Goal: Task Accomplishment & Management: Manage account settings

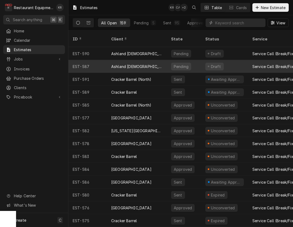
click at [126, 60] on div "Ashland [DEMOGRAPHIC_DATA]-Fil-A" at bounding box center [137, 66] width 60 height 13
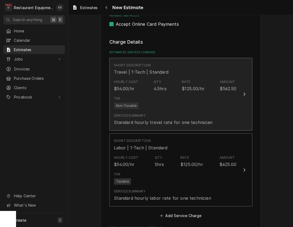
click at [162, 103] on div "Tax Non-Taxable" at bounding box center [175, 102] width 123 height 17
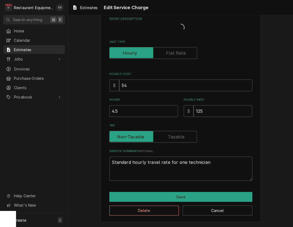
scroll to position [22, 0]
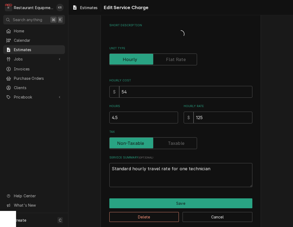
type textarea "x"
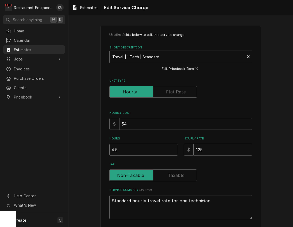
click at [132, 151] on input "4.5" at bounding box center [143, 150] width 69 height 12
drag, startPoint x: 124, startPoint y: 152, endPoint x: 92, endPoint y: 146, distance: 32.0
click at [109, 147] on input "4.5" at bounding box center [143, 150] width 69 height 12
type input "2"
type textarea "x"
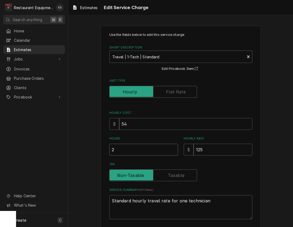
type input "2.2"
type textarea "x"
type input "2.25"
type textarea "x"
type input "2.25"
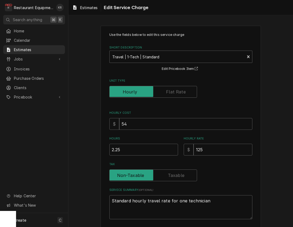
scroll to position [38, 0]
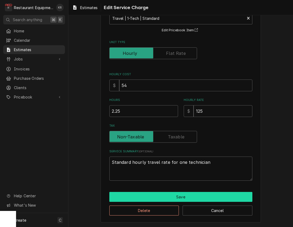
click at [161, 197] on button "Save" at bounding box center [180, 197] width 143 height 10
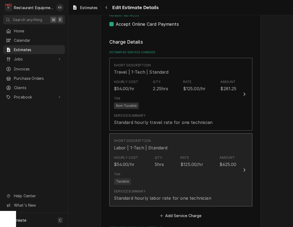
scroll to position [344, 0]
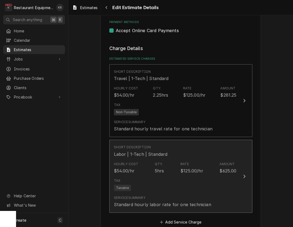
click at [150, 167] on div "Hourly Cost $54.00/hr Qty. 5hrs Rate $125.00/hr Amount $625.00" at bounding box center [175, 167] width 123 height 17
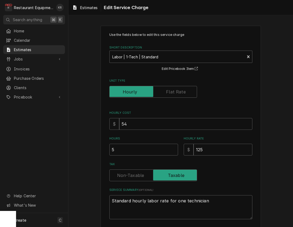
type textarea "x"
type input "4.5"
click at [173, 151] on input "4.5" at bounding box center [143, 150] width 69 height 12
type textarea "x"
type input "4"
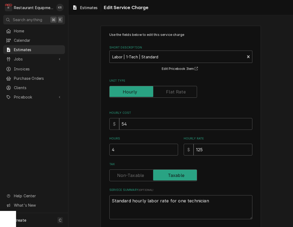
click at [173, 151] on input "4" at bounding box center [143, 150] width 69 height 12
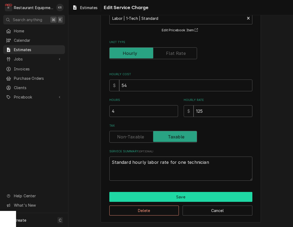
click at [172, 193] on button "Save" at bounding box center [180, 197] width 143 height 10
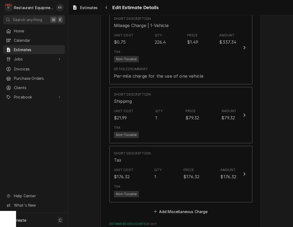
scroll to position [781, 0]
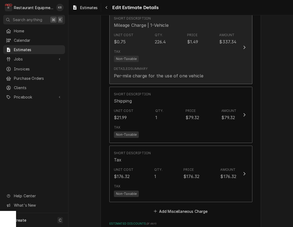
click at [177, 52] on div "Tax Non-Taxable" at bounding box center [175, 55] width 123 height 17
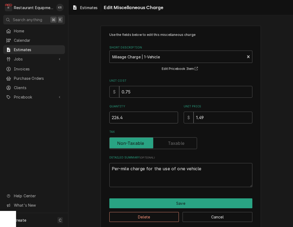
click at [138, 117] on input "226.4" at bounding box center [143, 117] width 69 height 12
click at [109, 115] on input "226.4" at bounding box center [143, 117] width 69 height 12
type textarea "x"
type input "1"
type textarea "x"
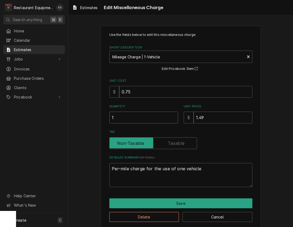
type input "11"
type textarea "x"
type input "113"
type textarea "x"
type input "113.2"
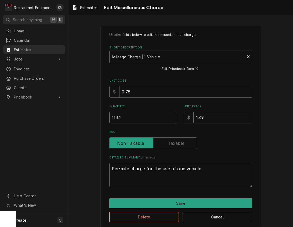
type textarea "x"
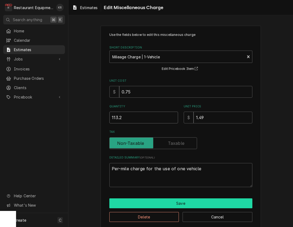
type input "113.2"
click at [180, 203] on button "Save" at bounding box center [180, 203] width 143 height 10
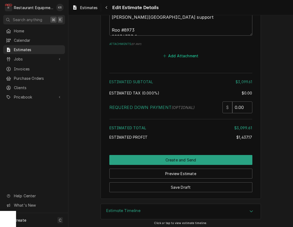
scroll to position [1169, 0]
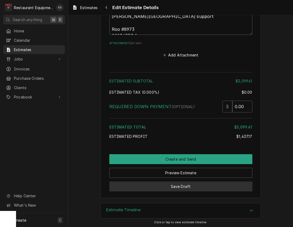
click at [182, 182] on button "Save Draft" at bounding box center [180, 186] width 143 height 10
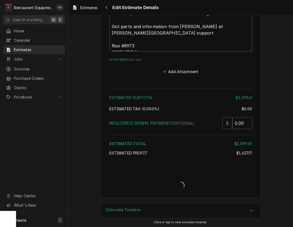
type textarea "x"
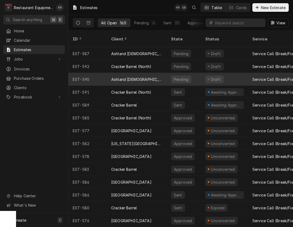
click at [140, 76] on div "Ashland [DEMOGRAPHIC_DATA]-Fil-A" at bounding box center [136, 79] width 51 height 6
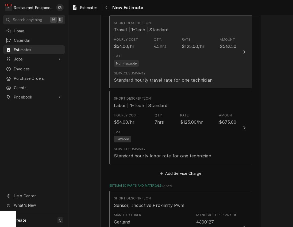
click at [167, 63] on div "Tax Non-Taxable" at bounding box center [175, 60] width 123 height 17
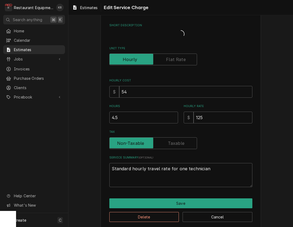
type textarea "x"
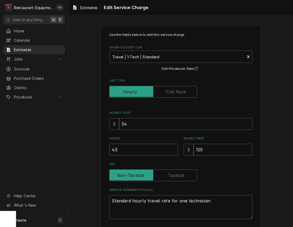
drag, startPoint x: 131, startPoint y: 146, endPoint x: 130, endPoint y: 149, distance: 3.3
click at [130, 146] on input "4.5" at bounding box center [143, 150] width 69 height 12
click at [109, 149] on input "4.5" at bounding box center [143, 150] width 69 height 12
type input "2"
type textarea "x"
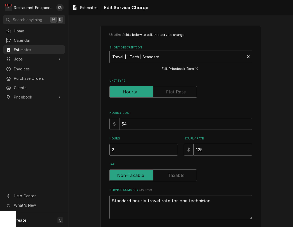
type input "2.2"
type textarea "x"
type input "2.25"
type textarea "x"
type input "2.25"
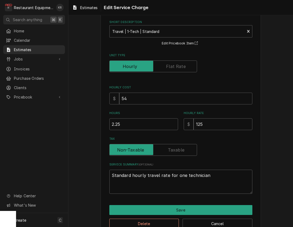
scroll to position [38, 0]
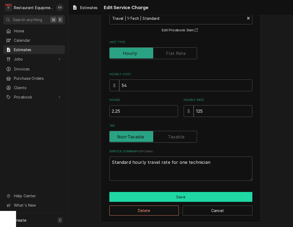
click at [178, 196] on button "Save" at bounding box center [180, 197] width 143 height 10
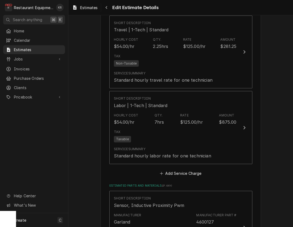
scroll to position [386, 0]
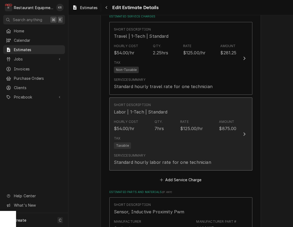
click at [172, 137] on div "Tax Taxable" at bounding box center [175, 142] width 123 height 17
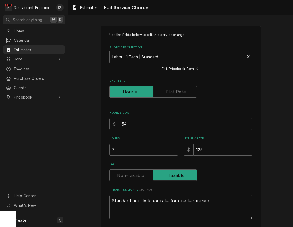
type textarea "x"
type input "6.5"
click at [174, 152] on input "6.5" at bounding box center [143, 150] width 69 height 12
type textarea "x"
type input "6"
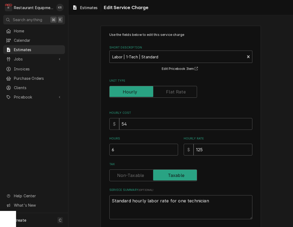
click at [174, 152] on input "6" at bounding box center [143, 150] width 69 height 12
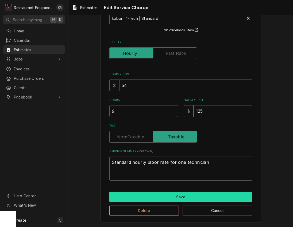
click at [170, 199] on button "Save" at bounding box center [180, 197] width 143 height 10
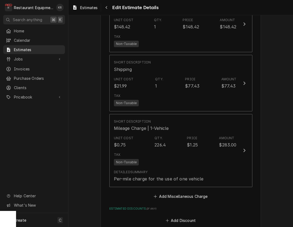
scroll to position [923, 0]
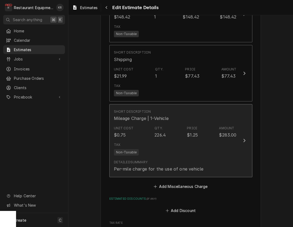
click at [180, 123] on div "Unit Cost $0.75 Qty. 226.4 Price $1.25 Amount $283.00" at bounding box center [175, 131] width 123 height 17
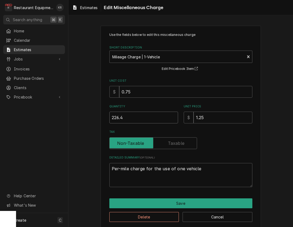
drag, startPoint x: 131, startPoint y: 117, endPoint x: 79, endPoint y: 115, distance: 51.7
click at [109, 115] on input "226.4" at bounding box center [143, 117] width 69 height 12
type textarea "x"
type input "1"
type textarea "x"
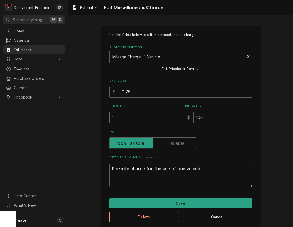
type input "11"
type textarea "x"
type input "113"
type textarea "x"
type input "113.2"
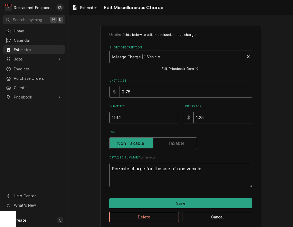
type textarea "x"
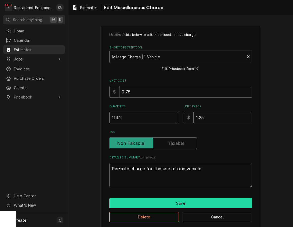
type input "113.2"
click at [173, 203] on button "Save" at bounding box center [180, 203] width 143 height 10
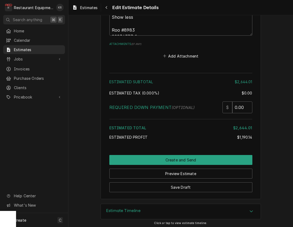
scroll to position [1267, 0]
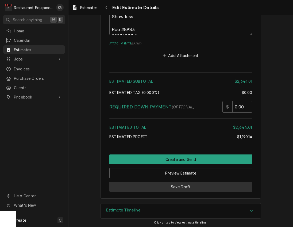
click at [181, 186] on button "Save Draft" at bounding box center [180, 186] width 143 height 10
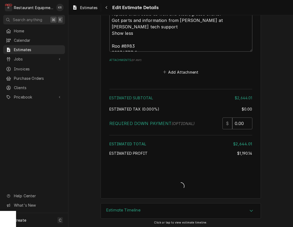
type textarea "x"
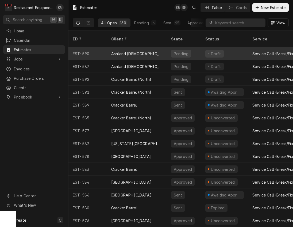
click at [130, 52] on div "Ashland [DEMOGRAPHIC_DATA]-Fil-A" at bounding box center [137, 53] width 60 height 13
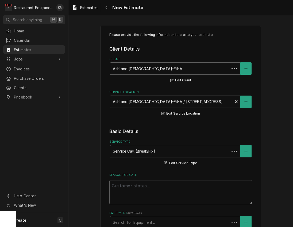
type textarea "x"
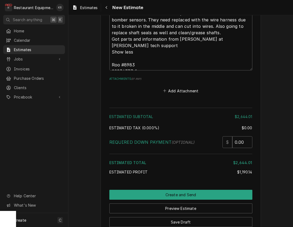
scroll to position [1267, 0]
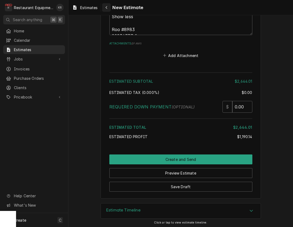
drag, startPoint x: 0, startPoint y: 0, endPoint x: 107, endPoint y: 7, distance: 107.4
click at [107, 7] on icon "Navigate back" at bounding box center [106, 8] width 2 height 4
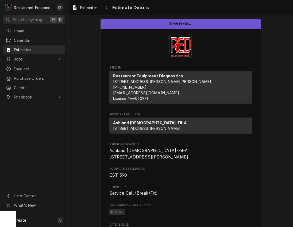
click at [107, 7] on icon "Navigate back" at bounding box center [106, 8] width 2 height 4
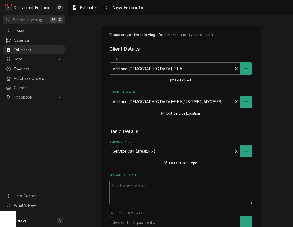
type textarea "x"
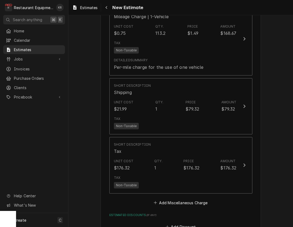
scroll to position [789, 0]
click at [108, 10] on button "Navigate back" at bounding box center [106, 7] width 9 height 9
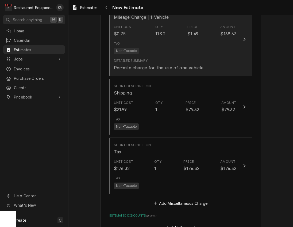
drag, startPoint x: 108, startPoint y: 10, endPoint x: 172, endPoint y: 61, distance: 81.6
click at [108, 10] on div "Navigate back" at bounding box center [106, 7] width 5 height 5
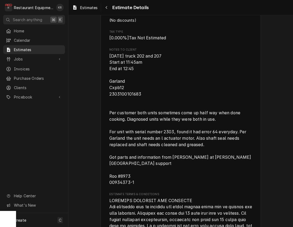
scroll to position [780, 0]
click at [34, 67] on span "Invoices" at bounding box center [38, 69] width 48 height 6
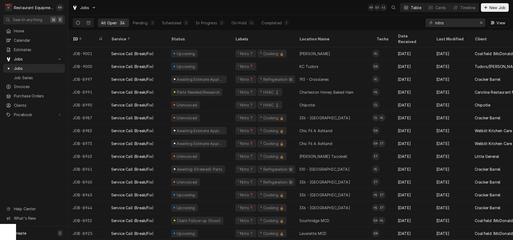
click at [435, 22] on input "nitro" at bounding box center [455, 22] width 40 height 9
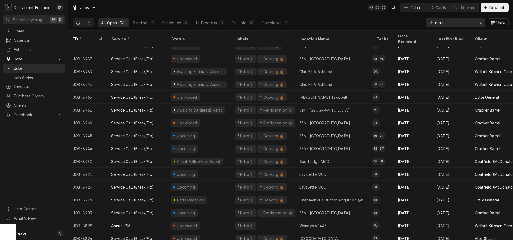
scroll to position [57, 0]
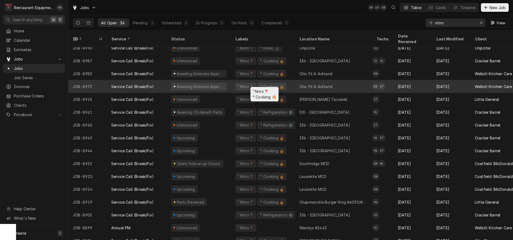
click at [233, 80] on div "¹ Nitro📍 ⁴ Cooking 🔥" at bounding box center [263, 86] width 64 height 13
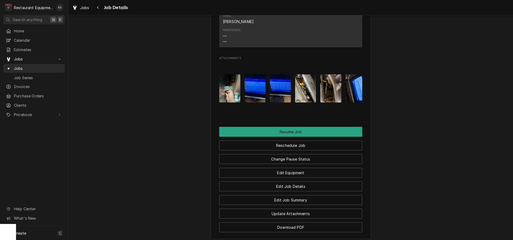
scroll to position [744, 0]
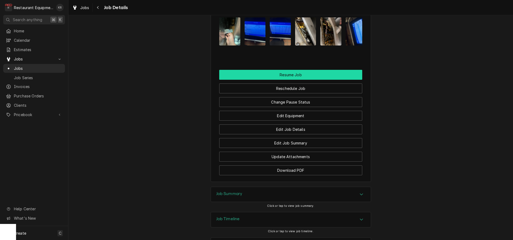
click at [296, 70] on button "Resume Job" at bounding box center [290, 75] width 143 height 10
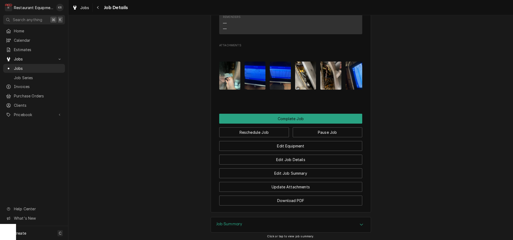
scroll to position [687, 0]
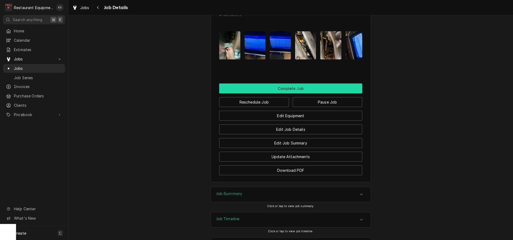
click at [301, 83] on button "Complete Job" at bounding box center [290, 88] width 143 height 10
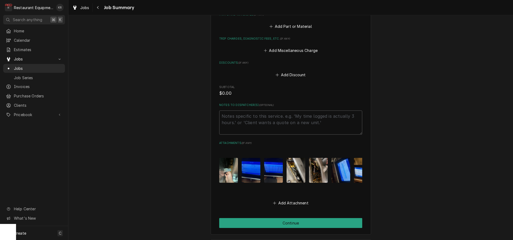
scroll to position [379, 0]
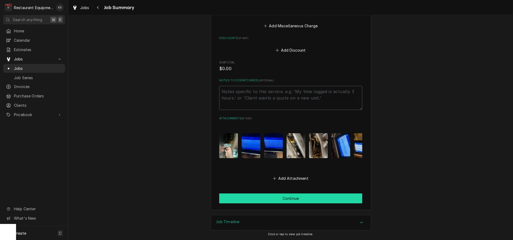
click at [295, 197] on button "Continue" at bounding box center [290, 198] width 143 height 10
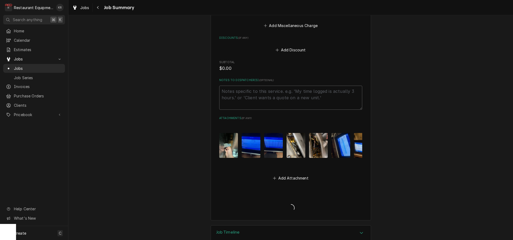
type textarea "x"
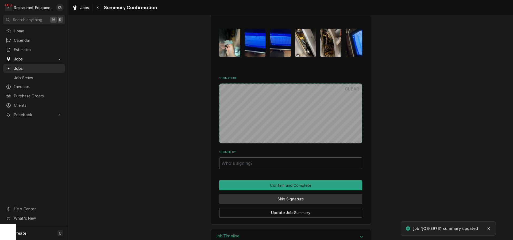
scroll to position [378, 0]
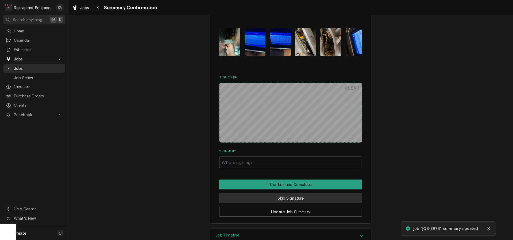
click at [293, 193] on button "Skip Signature" at bounding box center [290, 198] width 143 height 10
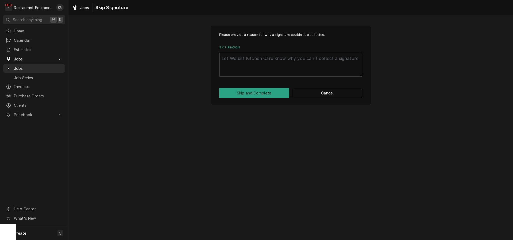
click at [241, 65] on textarea "Skip Reason" at bounding box center [290, 65] width 143 height 24
type textarea "x"
type textarea "S"
type textarea "x"
type textarea "Se"
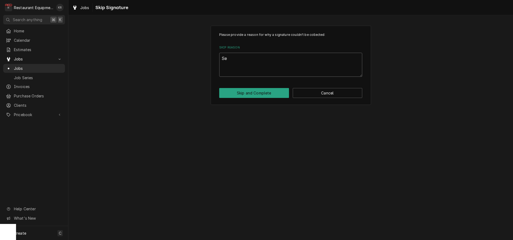
type textarea "x"
type textarea "Sen"
type textarea "x"
type textarea "Sendi"
type textarea "x"
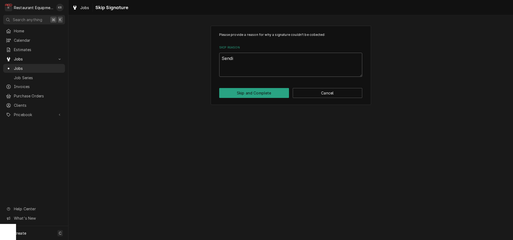
type textarea "Sendin"
type textarea "x"
type textarea "Sending"
type textarea "x"
type textarea "Sending"
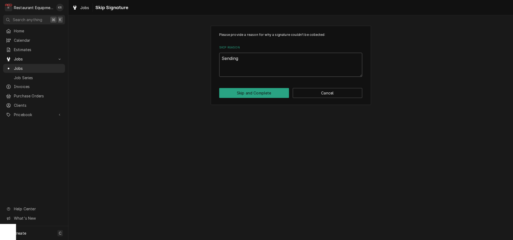
type textarea "x"
type textarea "Sending e"
type textarea "x"
type textarea "Sending es"
type textarea "x"
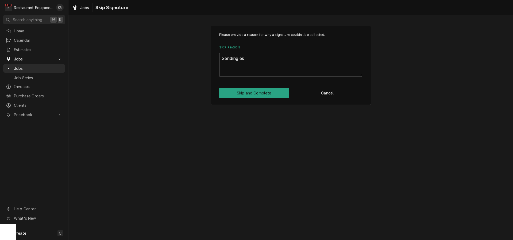
type textarea "Sending est"
type textarea "x"
type textarea "Sending esti"
type textarea "x"
type textarea "Sending estim"
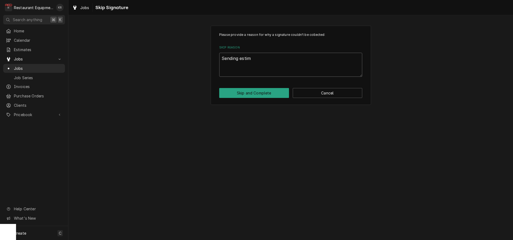
type textarea "x"
type textarea "Sending estima"
type textarea "x"
type textarea "Sending estimat"
type textarea "x"
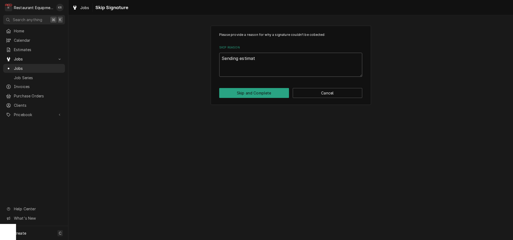
type textarea "Sending estimate"
type textarea "x"
type textarea "Sending estimate"
type textarea "x"
type textarea "Sending estimate 9"
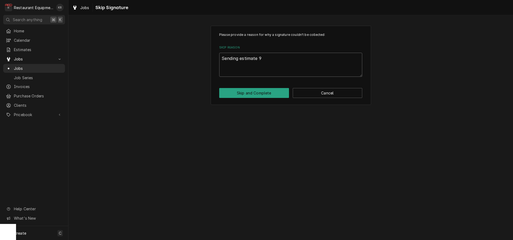
type textarea "x"
type textarea "Sending estimate 9/"
type textarea "x"
type textarea "Sending estimate 9/2"
type textarea "x"
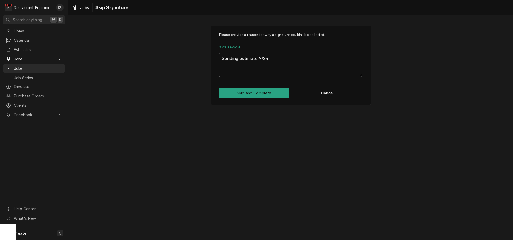
type textarea "Sending estimate 9/24"
click at [255, 88] on div "Please provide a reason for why a signature couldn't be collected: Skip Reason …" at bounding box center [291, 65] width 160 height 79
click at [254, 91] on button "Skip and Complete" at bounding box center [254, 93] width 70 height 10
type textarea "x"
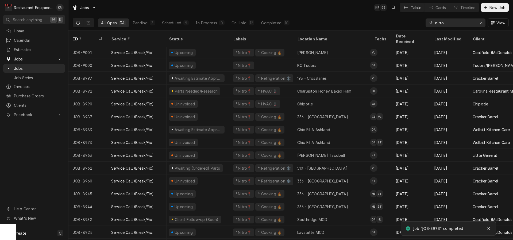
scroll to position [2, 2]
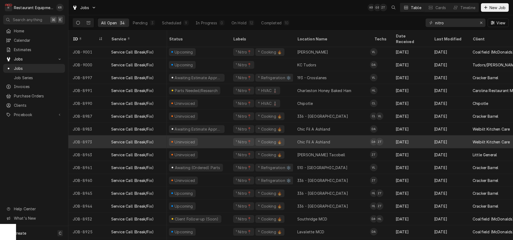
click at [298, 139] on div "Chic Fil A Ashland" at bounding box center [313, 142] width 33 height 6
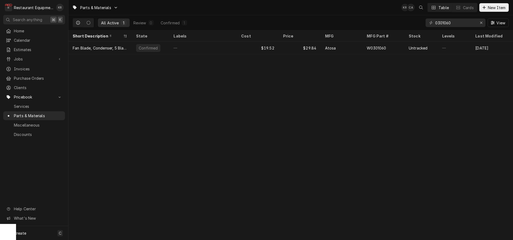
drag, startPoint x: 463, startPoint y: 20, endPoint x: 411, endPoint y: 25, distance: 52.7
click at [435, 25] on input "0301060" at bounding box center [455, 22] width 40 height 9
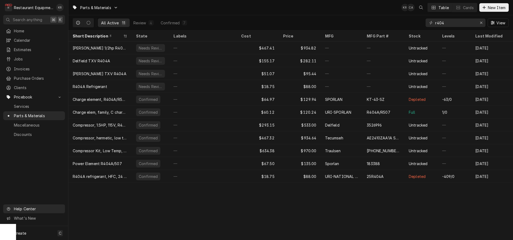
type input "r404"
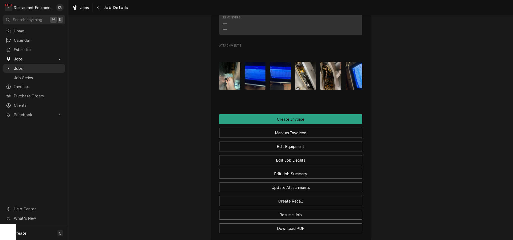
scroll to position [592, 0]
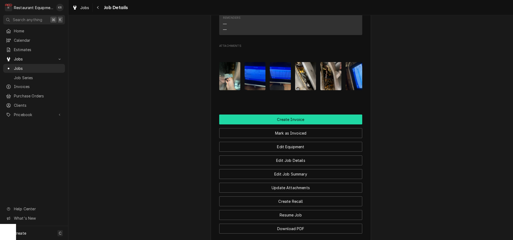
click at [293, 114] on button "Create Invoice" at bounding box center [290, 119] width 143 height 10
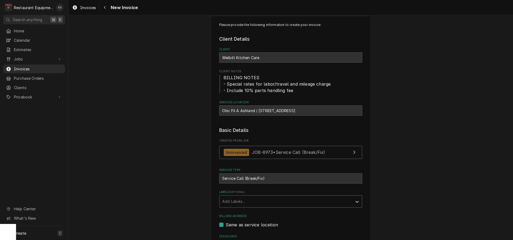
scroll to position [11, 0]
click at [262, 206] on div "Add Labels..." at bounding box center [285, 201] width 133 height 12
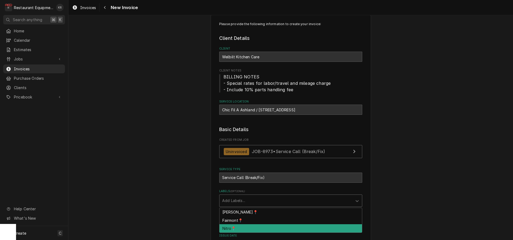
click at [250, 225] on div "Nitro📍" at bounding box center [290, 228] width 142 height 8
type textarea "x"
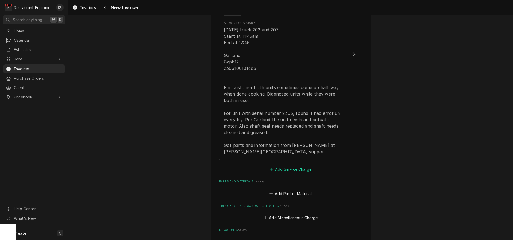
scroll to position [416, 0]
click at [291, 169] on button "Add Service Charge" at bounding box center [290, 167] width 43 height 7
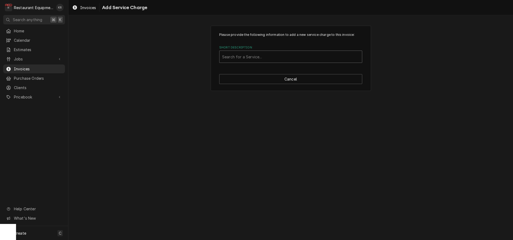
click at [258, 60] on div "Short Description" at bounding box center [290, 57] width 137 height 10
type input "trav"
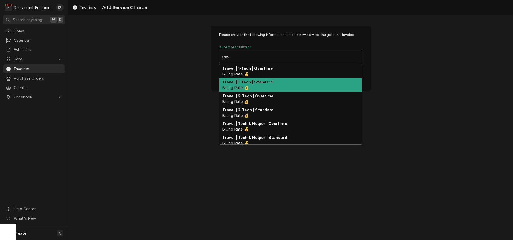
click at [251, 82] on strong "Travel | 1-Tech | Standard" at bounding box center [247, 82] width 51 height 5
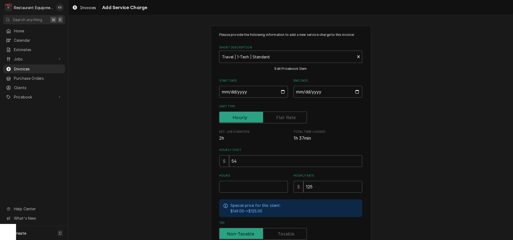
type textarea "x"
click at [284, 91] on input "Start Date" at bounding box center [253, 92] width 69 height 12
type input "2025-09-22"
type textarea "x"
click at [356, 92] on input "End Date" at bounding box center [327, 92] width 69 height 12
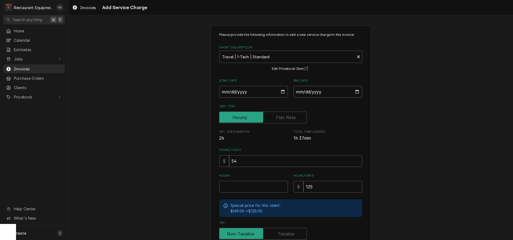
type input "2025-09-22"
type textarea "x"
click at [234, 187] on input "Hours" at bounding box center [253, 187] width 69 height 12
type input "2"
type textarea "x"
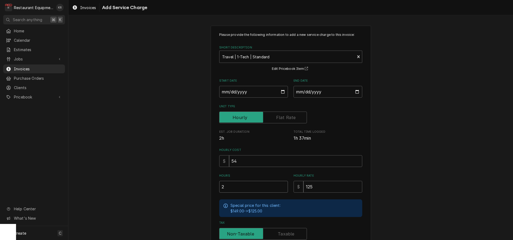
type input "2.2"
type textarea "x"
type input "2.25"
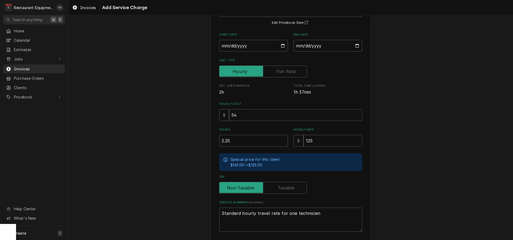
scroll to position [70, 0]
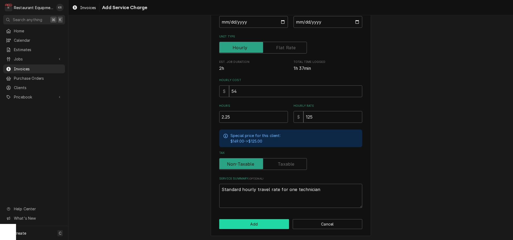
click at [253, 222] on button "Add" at bounding box center [254, 224] width 70 height 10
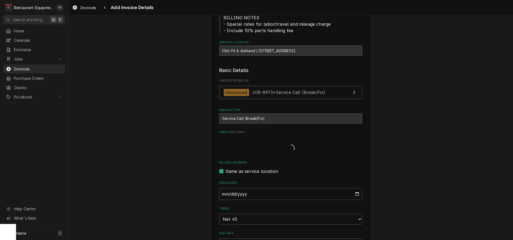
type textarea "x"
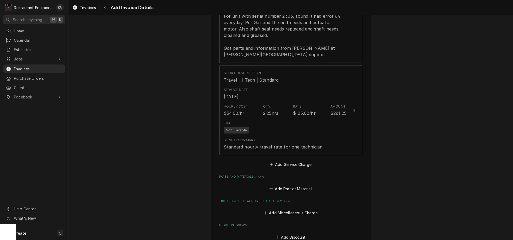
scroll to position [532, 0]
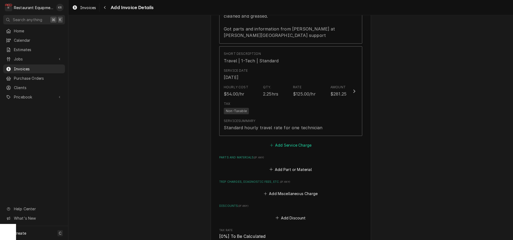
click at [287, 143] on button "Add Service Charge" at bounding box center [290, 144] width 43 height 7
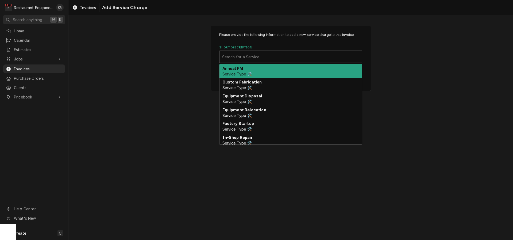
click at [253, 57] on div "Short Description" at bounding box center [290, 57] width 137 height 10
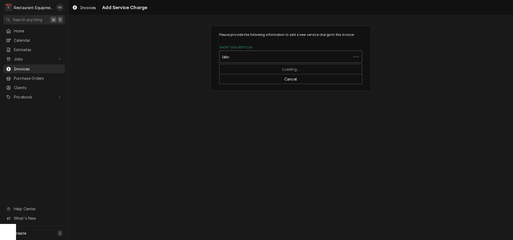
type input "labor"
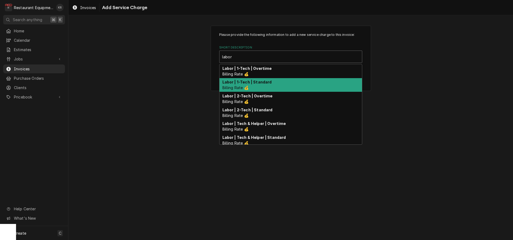
click at [252, 84] on strong "Labor | 1-Tech | Standard" at bounding box center [246, 82] width 49 height 5
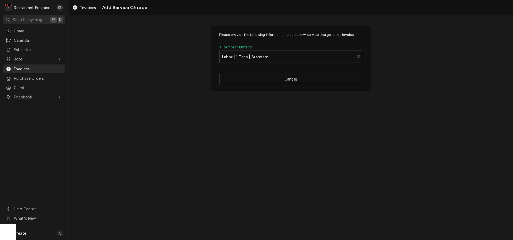
type textarea "x"
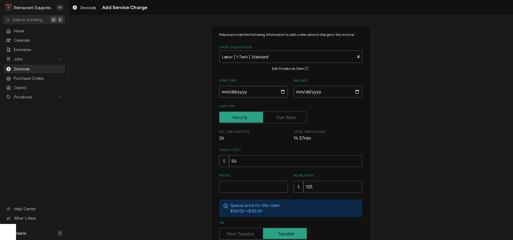
click at [282, 91] on input "Start Date" at bounding box center [253, 92] width 69 height 12
type input "2025-09-22"
type textarea "x"
click at [358, 91] on input "End Date" at bounding box center [327, 92] width 69 height 12
type input "2025-09-22"
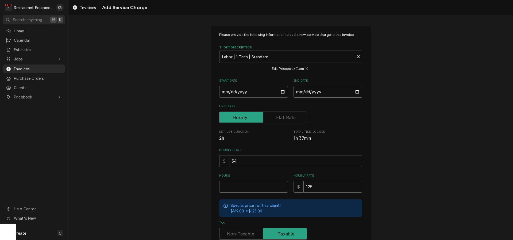
scroll to position [70, 0]
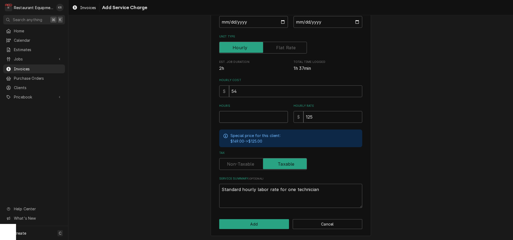
click at [239, 120] on input "Hours" at bounding box center [253, 117] width 69 height 12
type textarea "x"
type input "1"
click at [267, 226] on button "Add" at bounding box center [254, 224] width 70 height 10
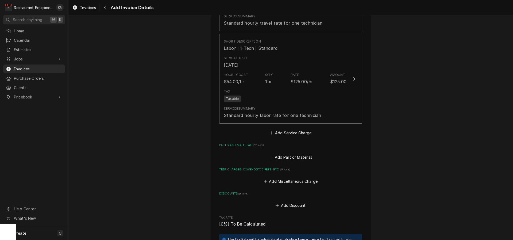
scroll to position [642, 0]
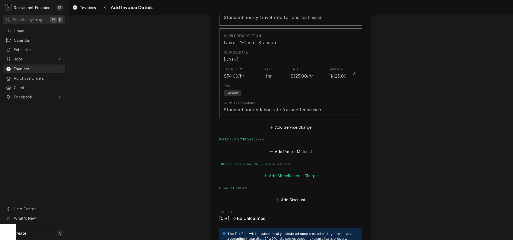
click at [284, 177] on button "Add Miscellaneous Charge" at bounding box center [291, 175] width 56 height 7
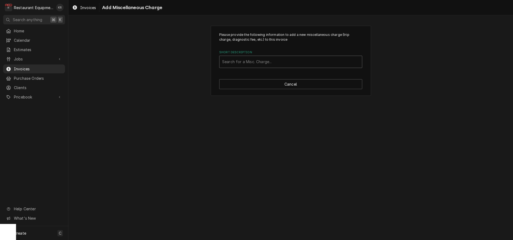
drag, startPoint x: 241, startPoint y: 56, endPoint x: 242, endPoint y: 59, distance: 3.6
click at [241, 56] on div "Search for a Misc. Charge..." at bounding box center [290, 62] width 143 height 12
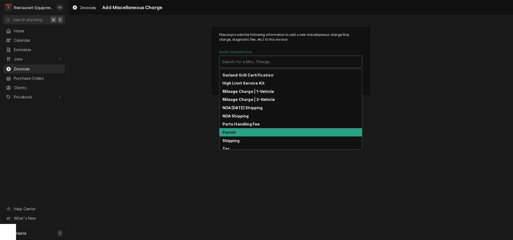
scroll to position [30, 0]
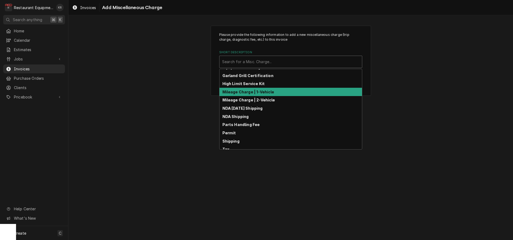
click at [249, 91] on strong "Mileage Charge | 1-Vehicle" at bounding box center [248, 92] width 52 height 5
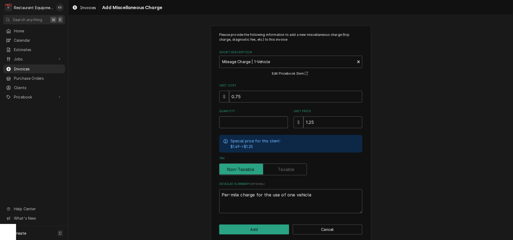
click at [230, 122] on input "Quantity" at bounding box center [253, 122] width 69 height 12
type textarea "x"
type input "1"
type textarea "x"
type input "11"
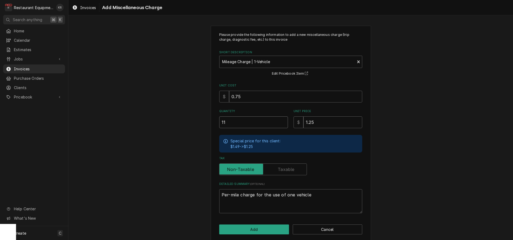
type textarea "x"
type input "113"
type textarea "x"
type input "113.2"
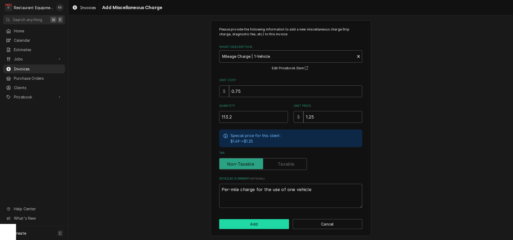
click at [252, 227] on button "Add" at bounding box center [254, 224] width 70 height 10
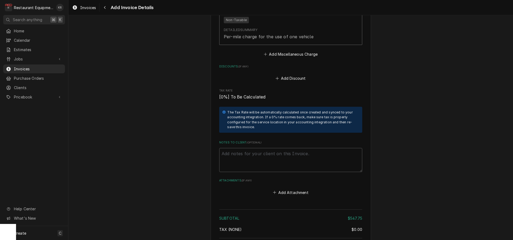
scroll to position [850, 0]
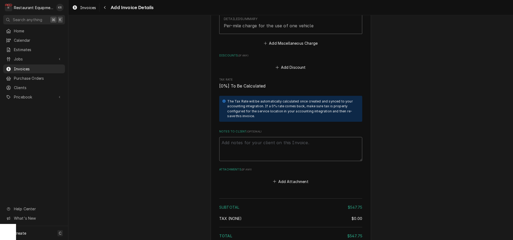
click at [225, 139] on textarea "Notes to Client ( optional )" at bounding box center [290, 149] width 143 height 24
type textarea "x"
type textarea "R"
type textarea "x"
type textarea "Ro"
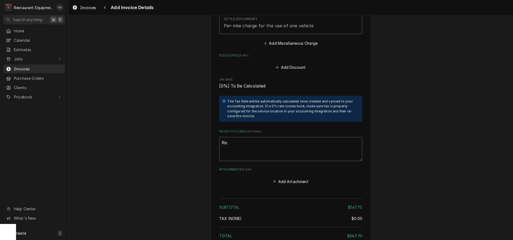
type textarea "x"
type textarea "Roo"
type textarea "x"
type textarea "Roo"
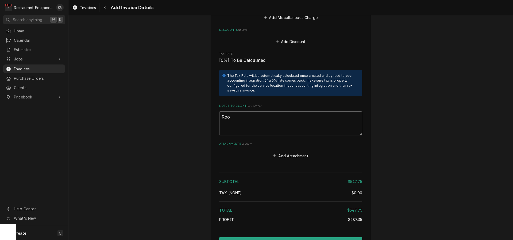
type textarea "x"
type textarea "Roo 8"
type textarea "x"
type textarea "Roo 89"
type textarea "x"
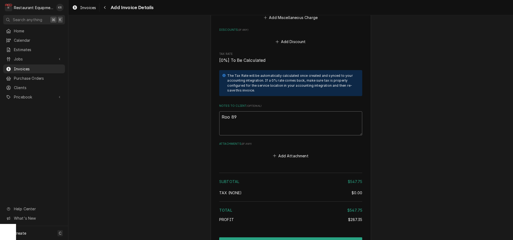
type textarea "Roo 897"
type textarea "x"
type textarea "Roo 8973"
type textarea "x"
type textarea "Roo 8973"
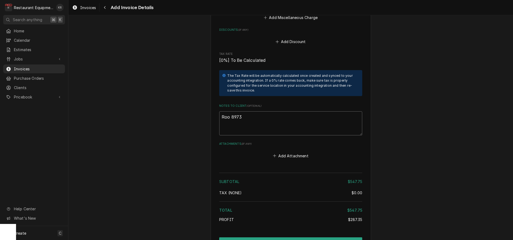
type textarea "x"
type textarea "Roo 8973"
type textarea "x"
type textarea "Roo 8973 T"
type textarea "x"
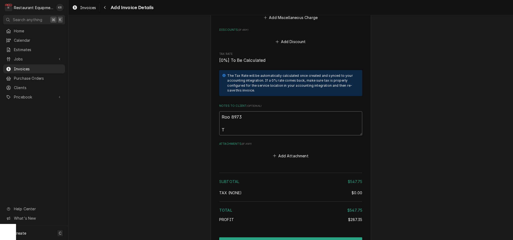
type textarea "Roo 8973 Th"
type textarea "x"
type textarea "Roo 8973 Thi"
type textarea "x"
type textarea "Roo 8973 This"
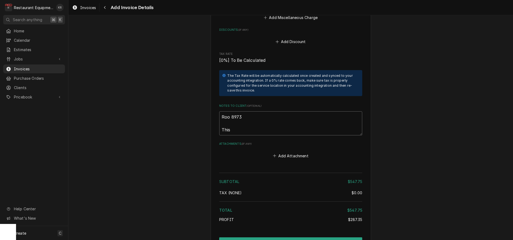
type textarea "x"
type textarea "Roo 8973 This"
type textarea "x"
type textarea "Roo 8973 This i"
type textarea "x"
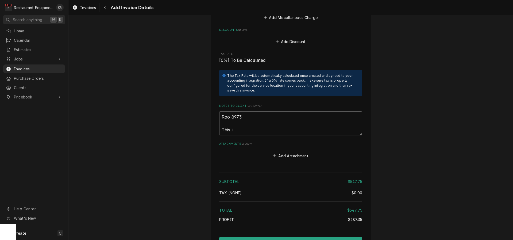
type textarea "Roo 8973 This is"
type textarea "x"
type textarea "Roo 8973 This is"
type textarea "x"
type textarea "Roo 8973 This is a"
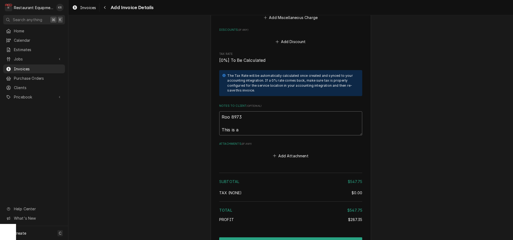
type textarea "x"
type textarea "Roo 8973 This is an"
type textarea "x"
type textarea "Roo 8973 This is an i"
type textarea "x"
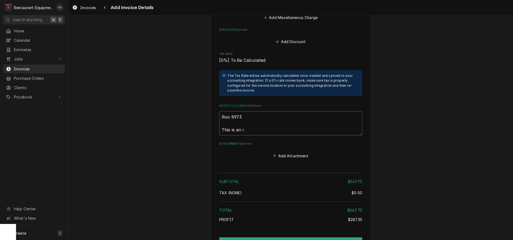
type textarea "Roo 8973 This is an in"
type textarea "x"
type textarea "Roo 8973 This is an inv"
type textarea "x"
type textarea "Roo 8973 This is an invo"
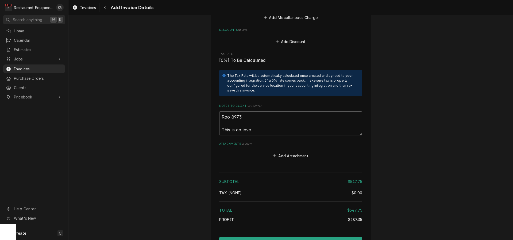
type textarea "x"
type textarea "Roo 8973 This is an invoi"
type textarea "x"
type textarea "Roo 8973 This is an invoic"
type textarea "x"
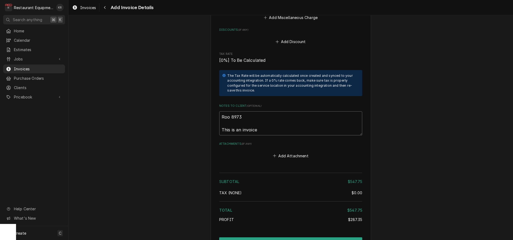
type textarea "Roo 8973 This is an invoice"
type textarea "x"
type textarea "Roo 8973 This is an invoice f"
type textarea "x"
type textarea "Roo 8973 This is an invoice fo"
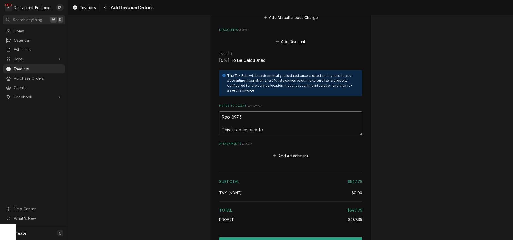
type textarea "x"
type textarea "Roo 8973 This is an invoice for"
type textarea "x"
type textarea "Roo 8973 This is an invoice for"
type textarea "x"
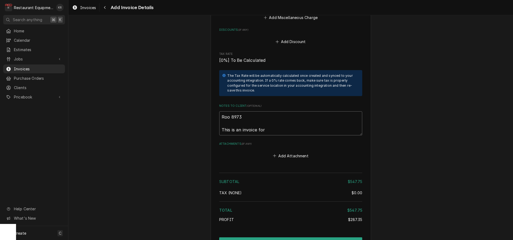
type textarea "Roo 8973 This is an invoice for t"
type textarea "x"
type textarea "Roo 8973 This is an invoice for th"
type textarea "x"
type textarea "Roo 8973 This is an invoice for the"
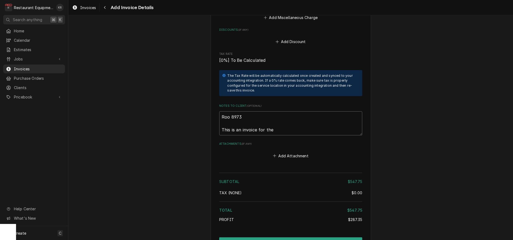
type textarea "x"
type textarea "Roo 8973 This is an invoice for the"
type textarea "x"
type textarea "Roo 8973 This is an invoice for the d"
type textarea "x"
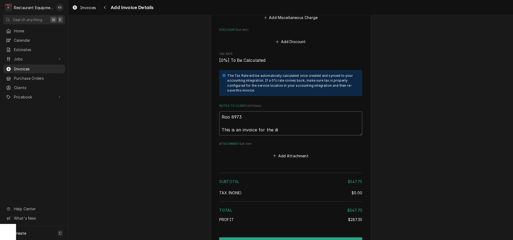
type textarea "Roo 8973 This is an invoice for the dia"
type textarea "x"
type textarea "Roo 8973 This is an invoice for the diag"
type textarea "x"
type textarea "Roo 8973 This is an invoice for the diagn"
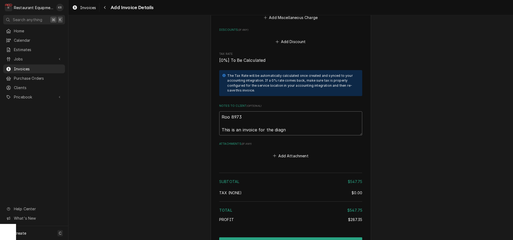
type textarea "x"
type textarea "Roo 8973 This is an invoice for the diagno"
type textarea "x"
type textarea "Roo 8973 This is an invoice for the diagnos"
type textarea "x"
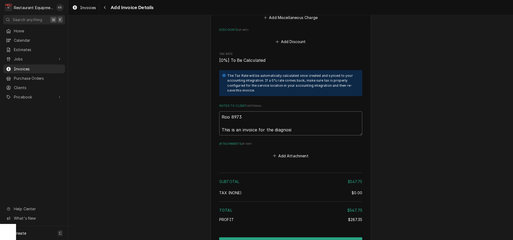
type textarea "Roo 8973 This is an invoice for the diagnosis"
type textarea "x"
type textarea "Roo 8973 This is an invoice for the diagnosis"
type textarea "x"
type textarea "Roo 8973 This is an invoice for the diagnosis t"
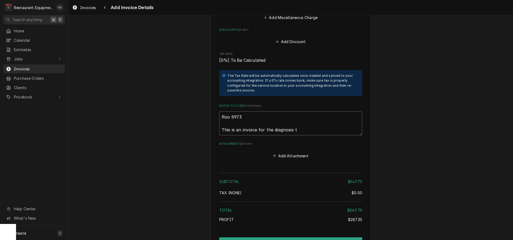
type textarea "x"
type textarea "Roo 8973 This is an invoice for the diagnosis tr"
type textarea "x"
type textarea "Roo 8973 This is an invoice for the diagnosis tri"
type textarea "x"
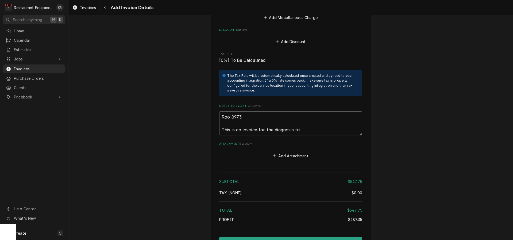
type textarea "Roo 8973 This is an invoice for the diagnosis trip"
type textarea "x"
type textarea "Roo 8973 This is an invoice for the diagnosis trip."
type textarea "x"
type textarea "Roo 8973 This is an invoice for the diagnosis trip. Y"
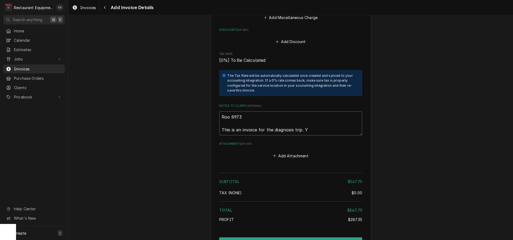
type textarea "x"
type textarea "Roo 8973 This is an invoice for the diagnosis trip. Yo"
type textarea "x"
type textarea "Roo 8973 This is an invoice for the diagnosis trip. You"
type textarea "x"
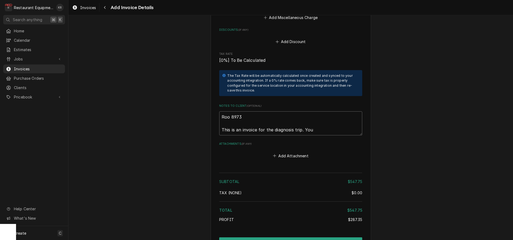
type textarea "Roo 8973 This is an invoice for the diagnosis trip. You"
type textarea "x"
type textarea "Roo 8973 This is an invoice for the diagnosis trip. You w"
type textarea "x"
type textarea "Roo 8973 This is an invoice for the diagnosis trip. You wi"
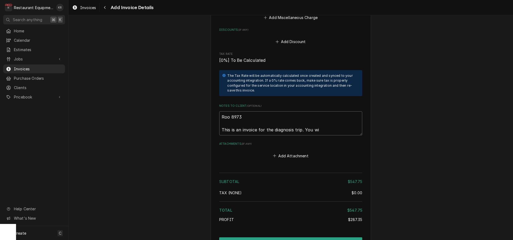
type textarea "x"
type textarea "Roo 8973 This is an invoice for the diagnosis trip. You wil"
type textarea "x"
type textarea "Roo 8973 This is an invoice for the diagnosis trip. You will"
type textarea "x"
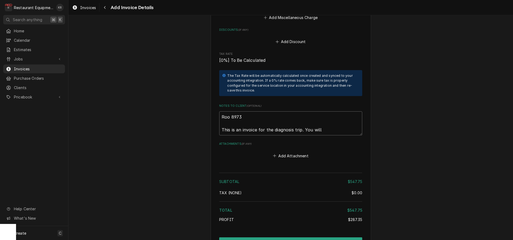
type textarea "Roo 8973 This is an invoice for the diagnosis trip. You will"
type textarea "x"
type textarea "Roo 8973 This is an invoice for the diagnosis trip. You will b"
type textarea "x"
type textarea "Roo 8973 This is an invoice for the diagnosis trip. You will be"
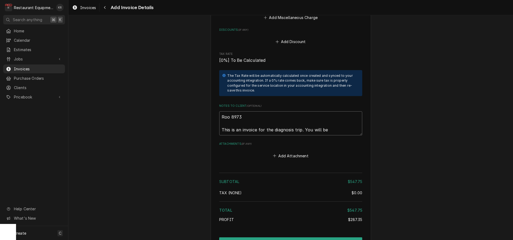
type textarea "x"
type textarea "Roo 8973 This is an invoice for the diagnosis trip. You will be s"
type textarea "x"
type textarea "Roo 8973 This is an invoice for the diagnosis trip. You will be se"
type textarea "x"
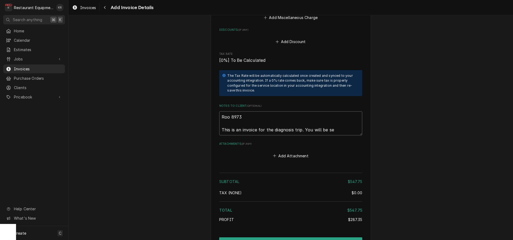
type textarea "Roo 8973 This is an invoice for the diagnosis trip. You will be sen"
type textarea "x"
type textarea "Roo 8973 This is an invoice for the diagnosis trip. You will be sent"
type textarea "x"
type textarea "Roo 8973 This is an invoice for the diagnosis trip. You will be sent a"
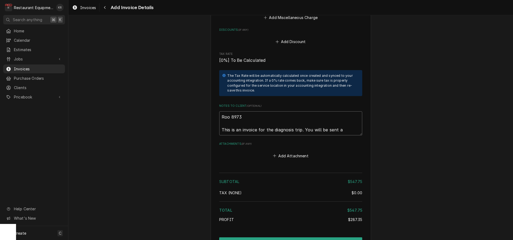
type textarea "x"
type textarea "Roo 8973 This is an invoice for the diagnosis trip. You will be sent an"
type textarea "x"
type textarea "Roo 8973 This is an invoice for the diagnosis trip. You will be sent an"
type textarea "x"
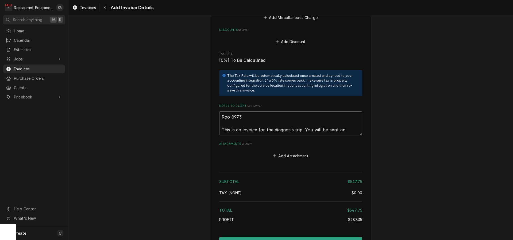
type textarea "Roo 8973 This is an invoice for the diagnosis trip. You will be sent an e"
type textarea "x"
type textarea "Roo 8973 This is an invoice for the diagnosis trip. You will be sent an es"
type textarea "x"
type textarea "Roo 8973 This is an invoice for the diagnosis trip. You will be sent an est"
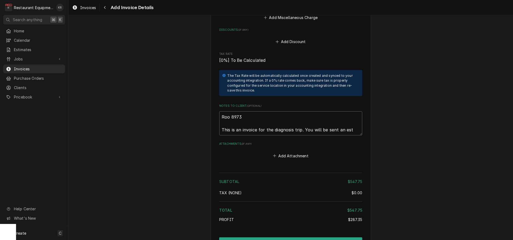
type textarea "x"
type textarea "Roo 8973 This is an invoice for the diagnosis trip. You will be sent an esti"
type textarea "x"
type textarea "Roo 8973 This is an invoice for the diagnosis trip. You will be sent an estima"
type textarea "x"
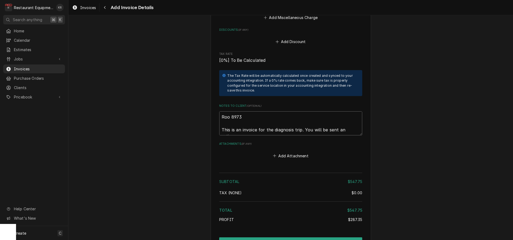
type textarea "Roo 8973 This is an invoice for the diagnosis trip. You will be sent an estimat"
type textarea "x"
type textarea "Roo 8973 This is an invoice for the diagnosis trip. You will be sent an estimate"
type textarea "x"
type textarea "Roo 8973 This is an invoice for the diagnosis trip. You will be sent an estimate"
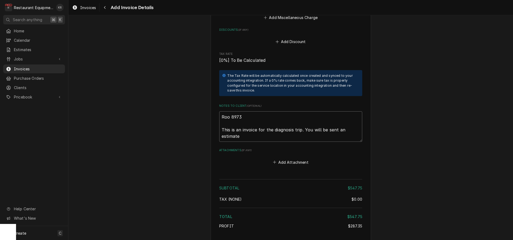
type textarea "x"
type textarea "Roo 8973 This is an invoice for the diagnosis trip. You will be sent an estimat…"
type textarea "x"
type textarea "Roo 8973 This is an invoice for the diagnosis trip. You will be sent an estimat…"
type textarea "x"
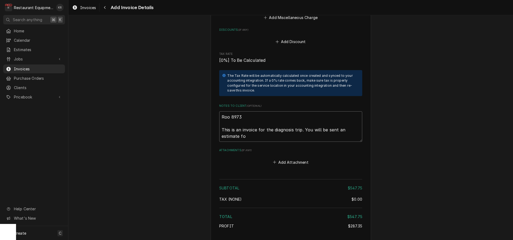
type textarea "Roo 8973 This is an invoice for the diagnosis trip. You will be sent an estimat…"
type textarea "x"
type textarea "Roo 8973 This is an invoice for the diagnosis trip. You will be sent an estimat…"
type textarea "x"
type textarea "Roo 8973 This is an invoice for the diagnosis trip. You will be sent an estimat…"
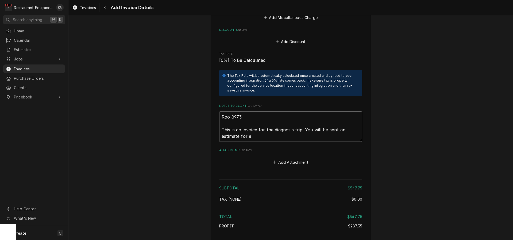
type textarea "x"
type textarea "Roo 8973 This is an invoice for the diagnosis trip. You will be sent an estimat…"
type textarea "x"
type textarea "Roo 8973 This is an invoice for the diagnosis trip. You will be sent an estimat…"
type textarea "x"
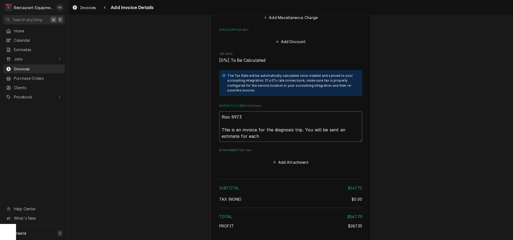
type textarea "Roo 8973 This is an invoice for the diagnosis trip. You will be sent an estimat…"
type textarea "x"
type textarea "Roo 8973 This is an invoice for the diagnosis trip. You will be sent an estimat…"
type textarea "x"
type textarea "Roo 8973 This is an invoice for the diagnosis trip. You will be sent an estimat…"
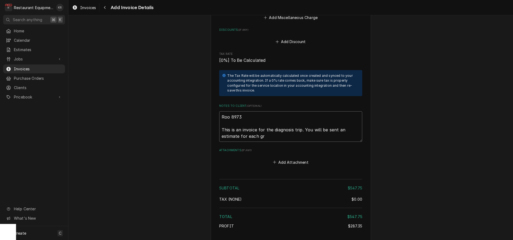
type textarea "x"
type textarea "Roo 8973 This is an invoice for the diagnosis trip. You will be sent an estimat…"
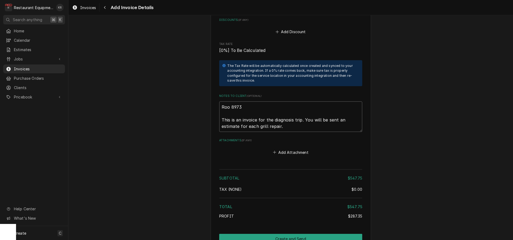
scroll to position [895, 0]
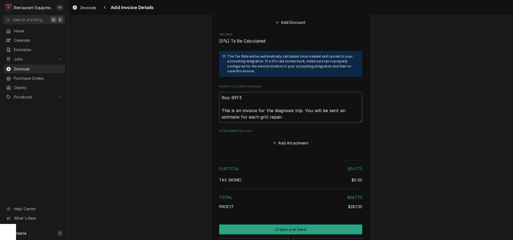
drag, startPoint x: 234, startPoint y: 114, endPoint x: 177, endPoint y: 110, distance: 56.8
click at [219, 110] on textarea "Roo 8973 This is an invoice for the diagnosis trip. You will be sent an estimat…" at bounding box center [290, 107] width 143 height 30
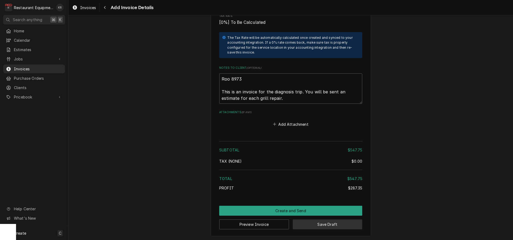
click at [316, 226] on button "Save Draft" at bounding box center [328, 224] width 70 height 10
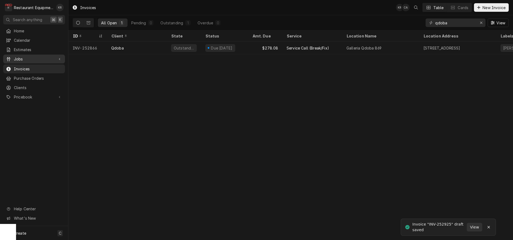
drag, startPoint x: 19, startPoint y: 56, endPoint x: 23, endPoint y: 58, distance: 4.1
click at [20, 56] on span "Jobs" at bounding box center [34, 59] width 40 height 6
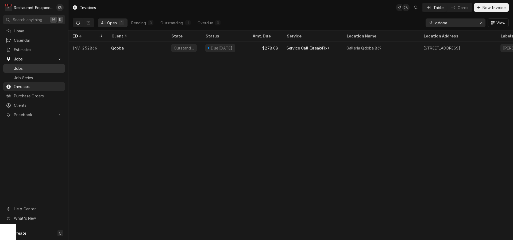
drag, startPoint x: 25, startPoint y: 68, endPoint x: 30, endPoint y: 64, distance: 6.2
click at [26, 67] on span "Jobs" at bounding box center [38, 68] width 48 height 6
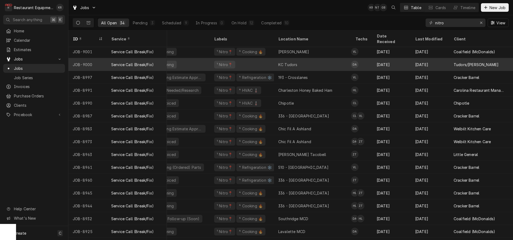
scroll to position [2, 0]
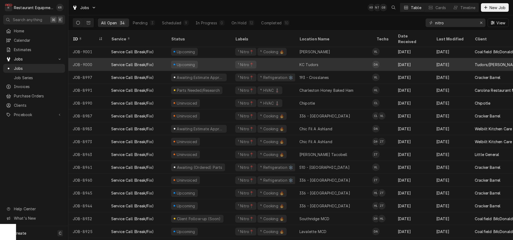
click at [301, 62] on div "KC Tudors" at bounding box center [308, 65] width 19 height 6
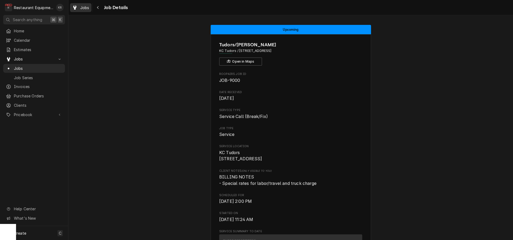
click at [87, 9] on span "Jobs" at bounding box center [84, 8] width 9 height 6
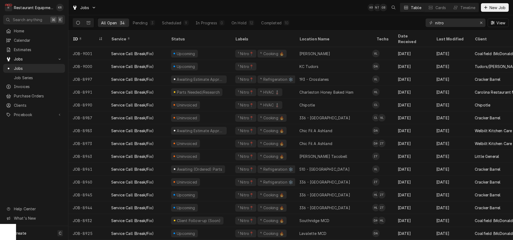
click at [264, 128] on div "⁴ Cooking 🔥" at bounding box center [272, 131] width 25 height 6
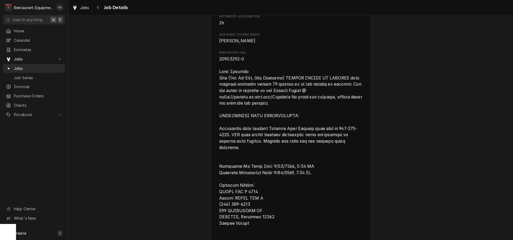
scroll to position [363, 0]
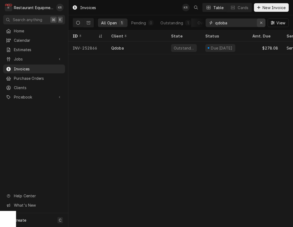
click at [261, 24] on icon "Erase input" at bounding box center [261, 23] width 3 height 4
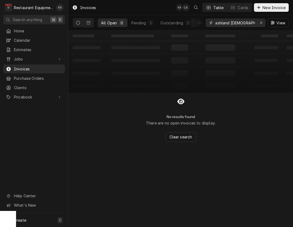
type input "ashland chick"
click at [76, 22] on icon "Dynamic Content Wrapper" at bounding box center [78, 23] width 4 height 4
click at [261, 26] on button "Erase input" at bounding box center [261, 22] width 9 height 9
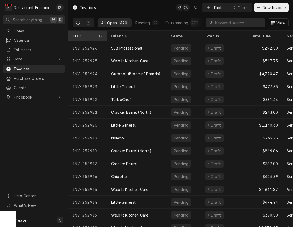
click at [76, 35] on div "ID" at bounding box center [85, 36] width 25 height 6
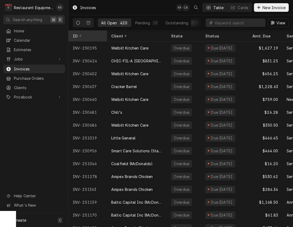
click at [77, 35] on div "ID" at bounding box center [87, 36] width 29 height 6
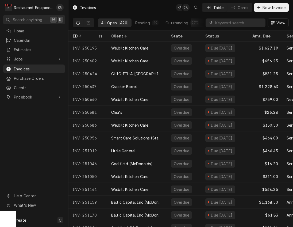
click at [77, 35] on div "ID" at bounding box center [85, 36] width 25 height 6
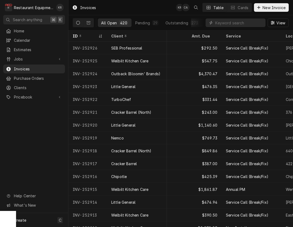
scroll to position [0, 69]
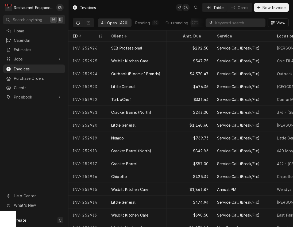
click at [224, 22] on input "Dynamic Content Wrapper" at bounding box center [239, 22] width 48 height 9
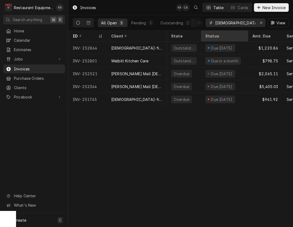
scroll to position [0, 0]
drag, startPoint x: 210, startPoint y: 24, endPoint x: 199, endPoint y: 25, distance: 11.0
click at [215, 25] on input "chick-fil" at bounding box center [235, 22] width 40 height 9
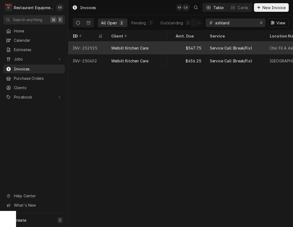
scroll to position [0, 0]
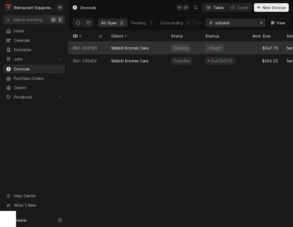
type input "ashland"
click at [175, 49] on div "Pending" at bounding box center [181, 48] width 16 height 6
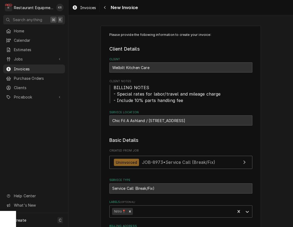
click at [175, 69] on div "Welbilt Kitchen Care" at bounding box center [180, 67] width 143 height 10
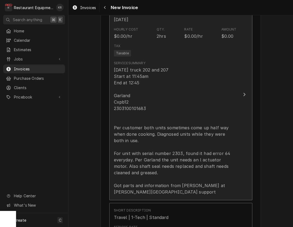
scroll to position [376, 0]
drag, startPoint x: 112, startPoint y: 66, endPoint x: 133, endPoint y: 70, distance: 20.9
click at [133, 70] on button "Short Description Service Call (Break/Fix) Service Date [DATE] Hourly Cost $0.0…" at bounding box center [180, 93] width 143 height 211
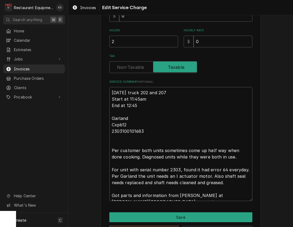
scroll to position [165, 0]
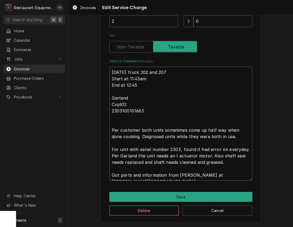
drag, startPoint x: 115, startPoint y: 72, endPoint x: 243, endPoint y: 171, distance: 161.7
click at [246, 176] on textarea "[DATE] truck 202 and 207 Start at 11:45am End at 12:45 Garland Cxpb12 230310010…" at bounding box center [180, 124] width 143 height 114
click at [209, 207] on button "Cancel" at bounding box center [218, 210] width 70 height 10
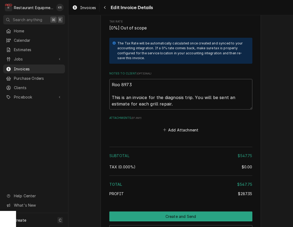
scroll to position [965, 0]
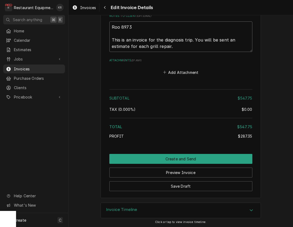
drag, startPoint x: 112, startPoint y: 25, endPoint x: 156, endPoint y: 44, distance: 47.9
click at [160, 47] on textarea "Roo 8973 This is an invoice for the diagnosis trip. You will be sent an estimat…" at bounding box center [180, 36] width 143 height 30
drag, startPoint x: 100, startPoint y: 53, endPoint x: 147, endPoint y: 59, distance: 47.4
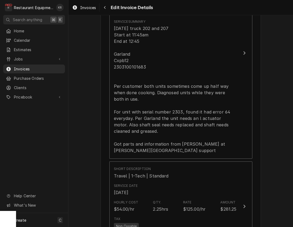
scroll to position [415, 0]
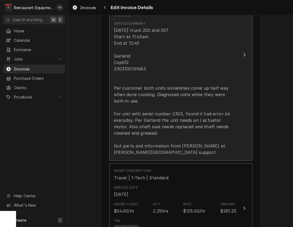
drag, startPoint x: 133, startPoint y: 151, endPoint x: 117, endPoint y: 93, distance: 59.4
click at [117, 93] on div "9-22-25 truck 202 and 207 Start at 11:45am End at 12:45 Garland Cxpb12 23031001…" at bounding box center [175, 91] width 123 height 128
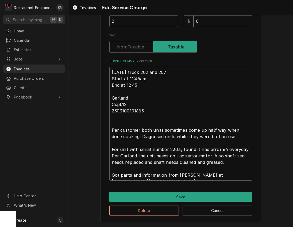
scroll to position [59, 0]
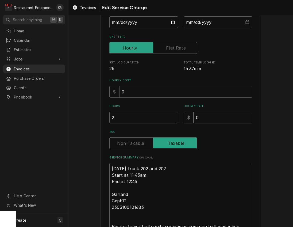
click at [125, 64] on span "Est. Job Duration" at bounding box center [143, 62] width 69 height 4
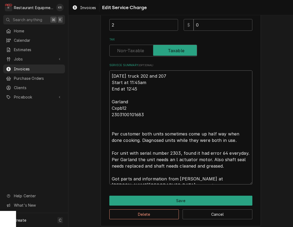
scroll to position [165, 0]
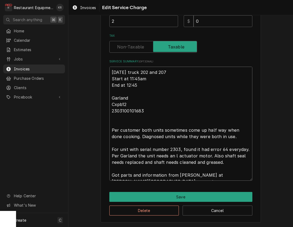
drag, startPoint x: 120, startPoint y: 102, endPoint x: 117, endPoint y: 116, distance: 14.2
click at [238, 177] on textarea "9-22-25 truck 202 and 207 Start at 11:45am End at 12:45 Garland Cxpb12 23031001…" at bounding box center [180, 124] width 143 height 114
click at [196, 210] on button "Cancel" at bounding box center [218, 210] width 70 height 10
type textarea "x"
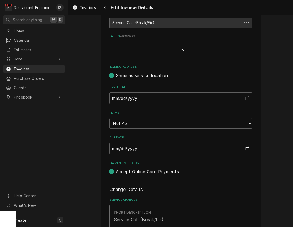
scroll to position [408, 0]
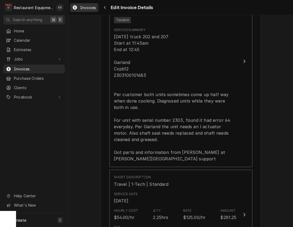
click at [90, 13] on div "Invoices Edit Invoice Details" at bounding box center [180, 7] width 224 height 15
click at [89, 8] on span "Invoices" at bounding box center [88, 8] width 16 height 6
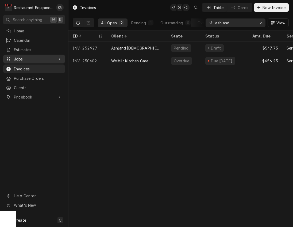
click at [19, 59] on span "Jobs" at bounding box center [34, 59] width 40 height 6
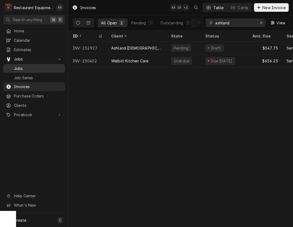
click at [20, 68] on span "Jobs" at bounding box center [38, 68] width 48 height 6
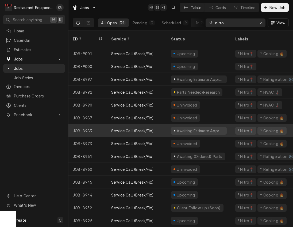
click at [194, 128] on div "Awaiting Estimate Approval" at bounding box center [200, 131] width 48 height 6
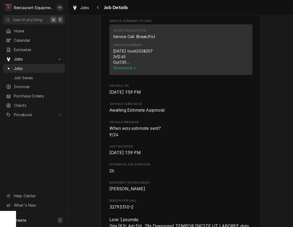
scroll to position [217, 0]
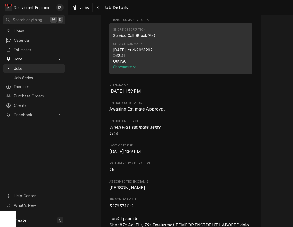
click at [120, 69] on span "Show more" at bounding box center [125, 66] width 24 height 5
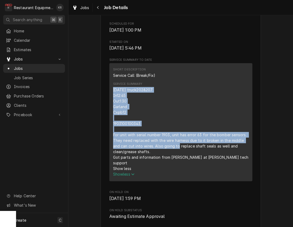
scroll to position [178, 0]
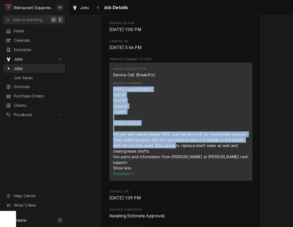
drag, startPoint x: 112, startPoint y: 96, endPoint x: 174, endPoint y: 154, distance: 84.5
click at [174, 152] on div "Short Description Service Call (Break/Fix) Service Summary [DATE] truck202&207 …" at bounding box center [180, 122] width 143 height 118
drag, startPoint x: 174, startPoint y: 154, endPoint x: 162, endPoint y: 161, distance: 13.9
click at [175, 155] on div "[DATE] truck202&207 In12:45 Out1:30 Garland Cxpb12 1903100100343 For unit with …" at bounding box center [181, 128] width 136 height 84
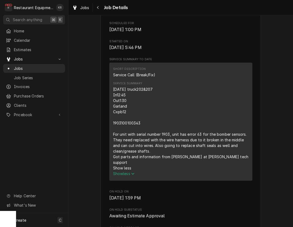
click at [142, 165] on div "[DATE] truck202&207 In12:45 Out1:30 Garland Cxpb12 1903100100343 For unit with …" at bounding box center [181, 128] width 136 height 84
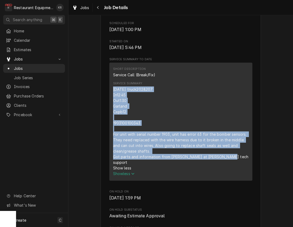
drag, startPoint x: 228, startPoint y: 164, endPoint x: 118, endPoint y: 96, distance: 128.8
click at [112, 95] on div "Short Description Service Call (Break/Fix) Service Summary [DATE] truck202&207 …" at bounding box center [180, 122] width 143 height 118
copy div "[DATE] truck202&207 In12:45 Out1:30 Garland Cxpb12 1903100100343 For unit with …"
click at [21, 86] on span "Invoices" at bounding box center [38, 87] width 48 height 6
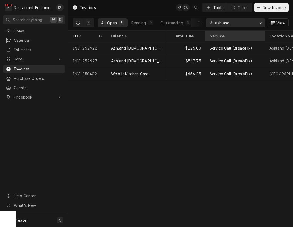
scroll to position [0, 76]
click at [260, 24] on icon "Erase input" at bounding box center [261, 23] width 3 height 4
click at [260, 24] on input "Dynamic Content Wrapper" at bounding box center [240, 22] width 50 height 9
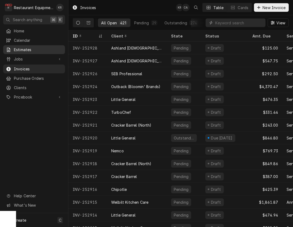
click at [24, 49] on span "Estimates" at bounding box center [38, 50] width 48 height 6
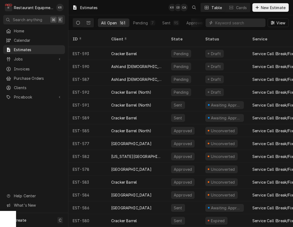
click at [126, 89] on div "Cracker Barrel (North)" at bounding box center [131, 92] width 40 height 6
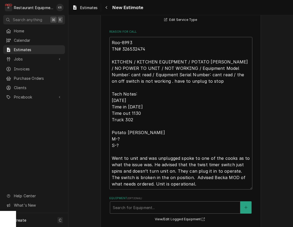
scroll to position [173, 0]
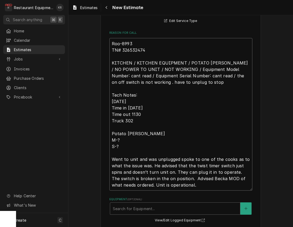
click at [134, 50] on textarea "Roo-8993 TN# 326532474 KITCHEN / KITCHEN EQUIPMENT / POTATO PEELER / NO POWER T…" at bounding box center [180, 114] width 143 height 152
click at [133, 50] on textarea "Roo-8993 TN# 326532474 KITCHEN / KITCHEN EQUIPMENT / POTATO PEELER / NO POWER T…" at bounding box center [180, 114] width 143 height 152
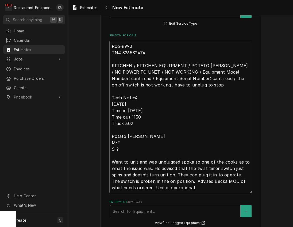
scroll to position [170, 0]
drag, startPoint x: 112, startPoint y: 45, endPoint x: 194, endPoint y: 166, distance: 146.0
click at [204, 184] on textarea "Roo-8993 TN# 326532474 KITCHEN / KITCHEN EQUIPMENT / POTATO PEELER / NO POWER T…" at bounding box center [180, 117] width 143 height 152
click at [113, 47] on textarea "Roo-8993 TN# 326532474 KITCHEN / KITCHEN EQUIPMENT / POTATO PEELER / NO POWER T…" at bounding box center [180, 117] width 143 height 152
drag, startPoint x: 111, startPoint y: 47, endPoint x: 202, endPoint y: 191, distance: 170.5
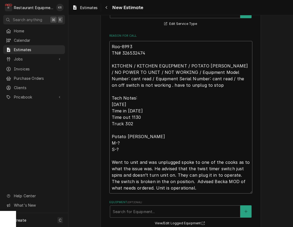
click at [202, 193] on textarea "Roo-8993 TN# 326532474 KITCHEN / KITCHEN EQUIPMENT / POTATO PEELER / NO POWER T…" at bounding box center [180, 117] width 143 height 152
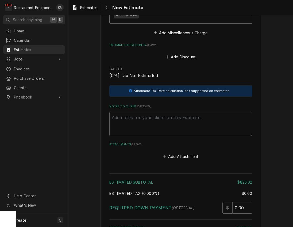
scroll to position [1149, 0]
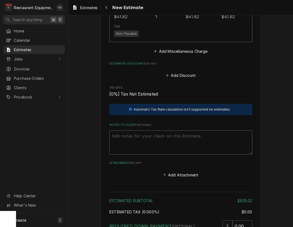
click at [123, 139] on textarea "Notes to Client ( optional )" at bounding box center [180, 142] width 143 height 24
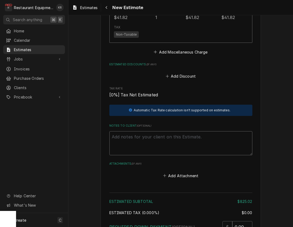
paste textarea "Roo-8993 TN# 326532474 KITCHEN / KITCHEN EQUIPMENT / POTATO PEELER / NO POWER T…"
type textarea "x"
type textarea "Roo-8993 TN# 326532474 KITCHEN / KITCHEN EQUIPMENT / POTATO PEELER / NO POWER T…"
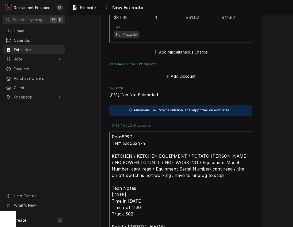
scroll to position [1201, 0]
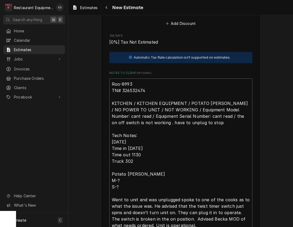
type textarea "x"
type textarea "Roo-8993 TN# 326532474 KITCHEN / KITCHEN EQUIPMENT / POTATO PEELER / NO POWER T…"
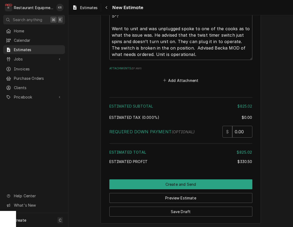
scroll to position [1389, 0]
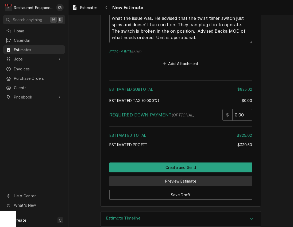
click at [183, 180] on button "Preview Estimate" at bounding box center [180, 181] width 143 height 10
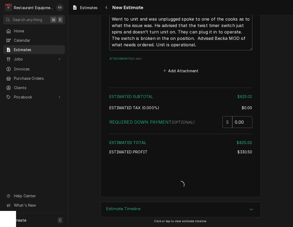
scroll to position [1381, 0]
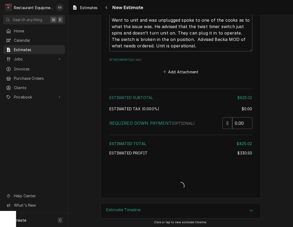
type textarea "x"
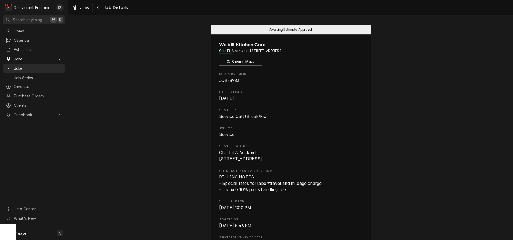
scroll to position [363, 0]
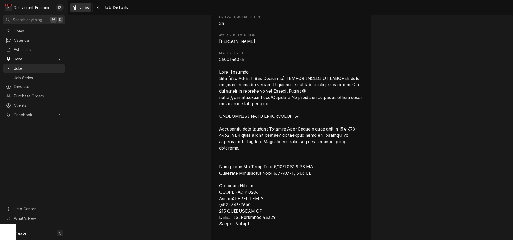
drag, startPoint x: 87, startPoint y: 7, endPoint x: 90, endPoint y: 7, distance: 2.7
click at [87, 7] on span "Jobs" at bounding box center [84, 8] width 9 height 6
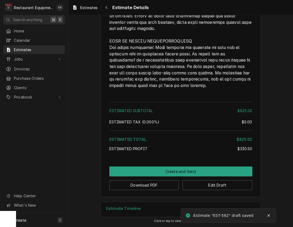
scroll to position [1222, 0]
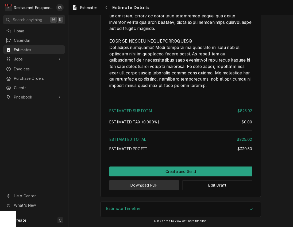
click at [152, 187] on button "Download PDF" at bounding box center [144, 185] width 70 height 10
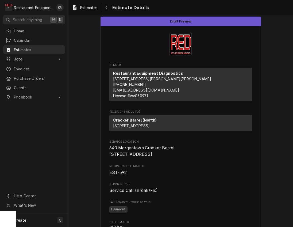
scroll to position [0, 0]
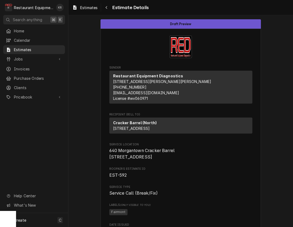
click at [84, 9] on span "Estimates" at bounding box center [88, 8] width 17 height 6
